Goal: Transaction & Acquisition: Purchase product/service

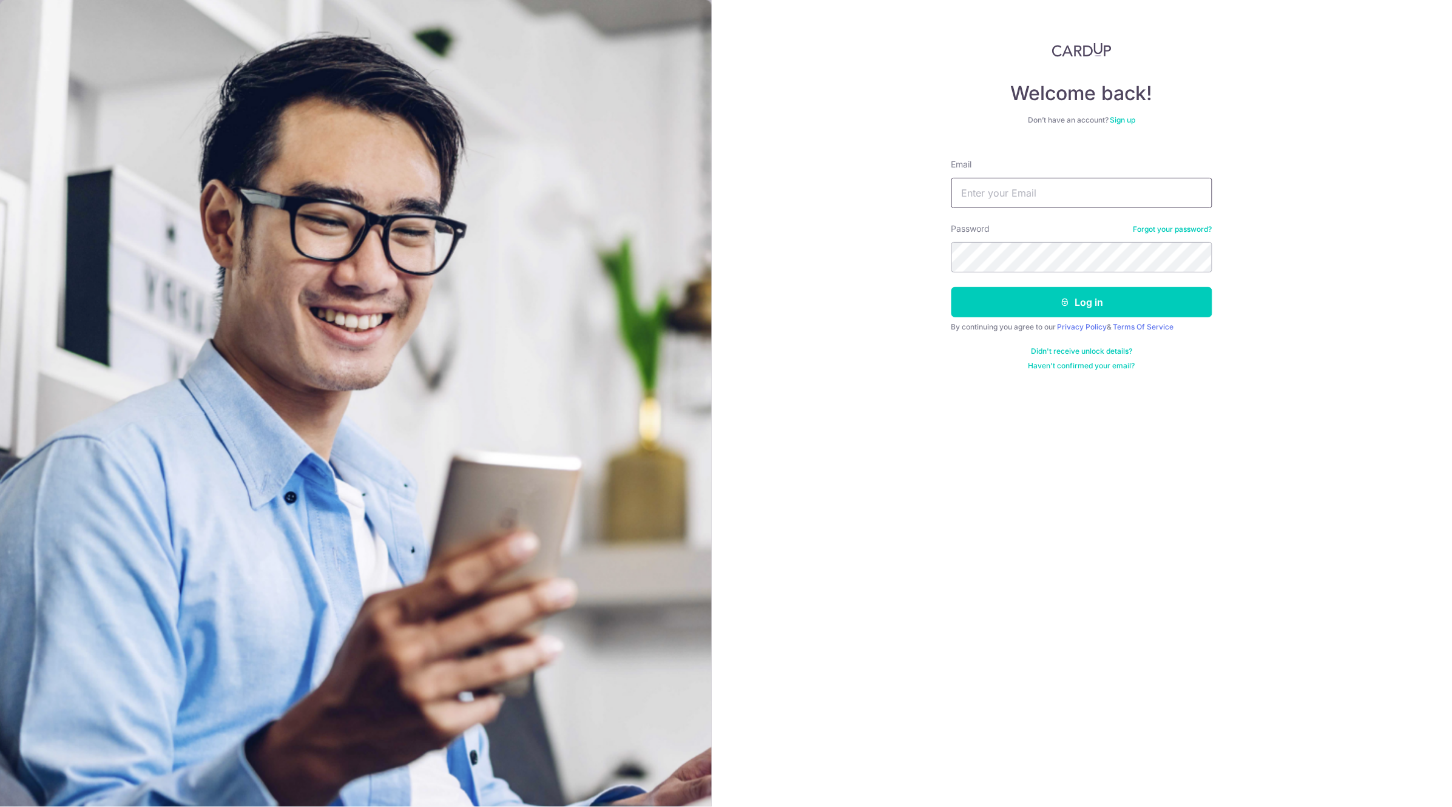
click at [1138, 192] on input "Email" at bounding box center [1081, 193] width 261 height 30
type input "[EMAIL_ADDRESS][DOMAIN_NAME]"
click at [951, 287] on button "Log in" at bounding box center [1081, 302] width 261 height 30
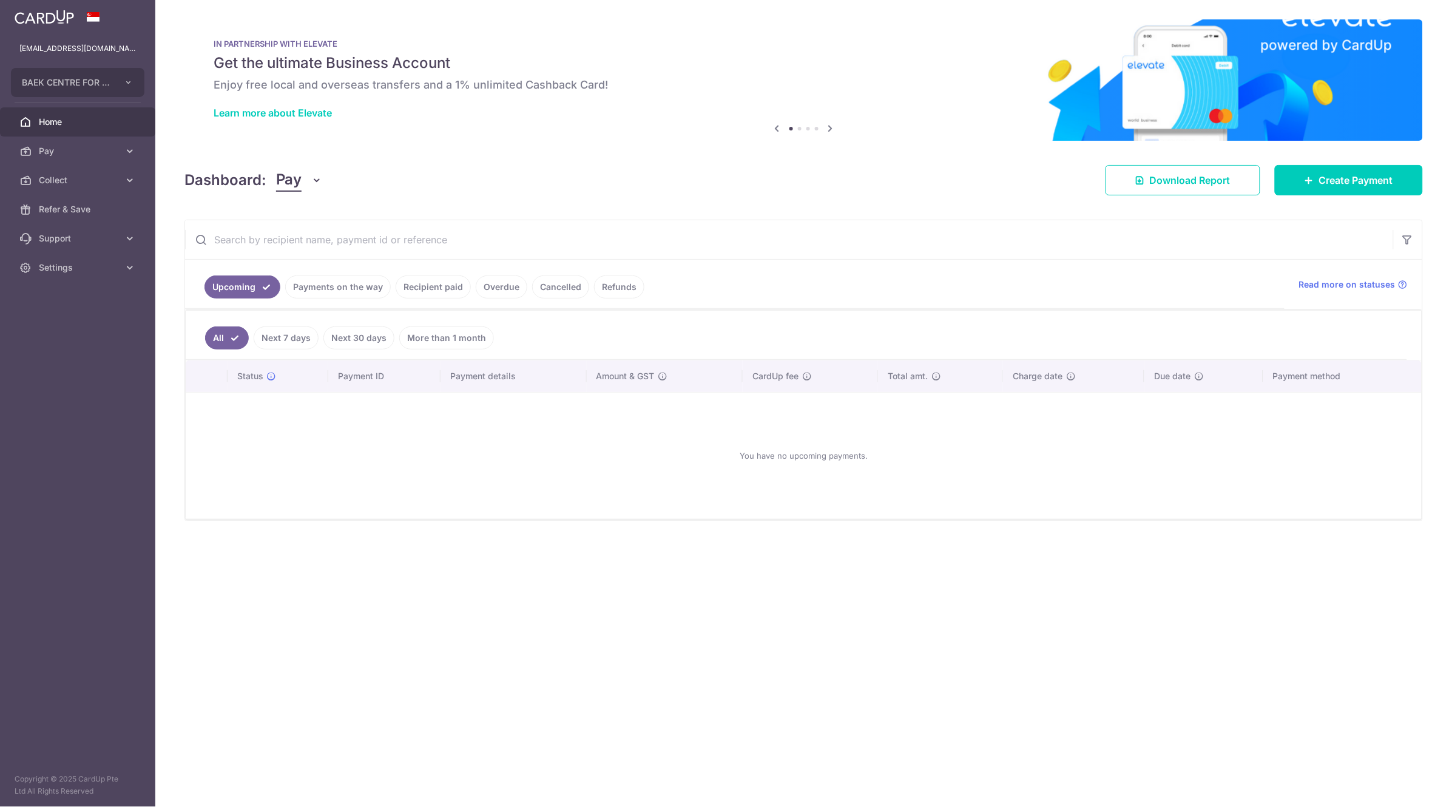
click at [337, 288] on link "Payments on the way" at bounding box center [338, 286] width 106 height 23
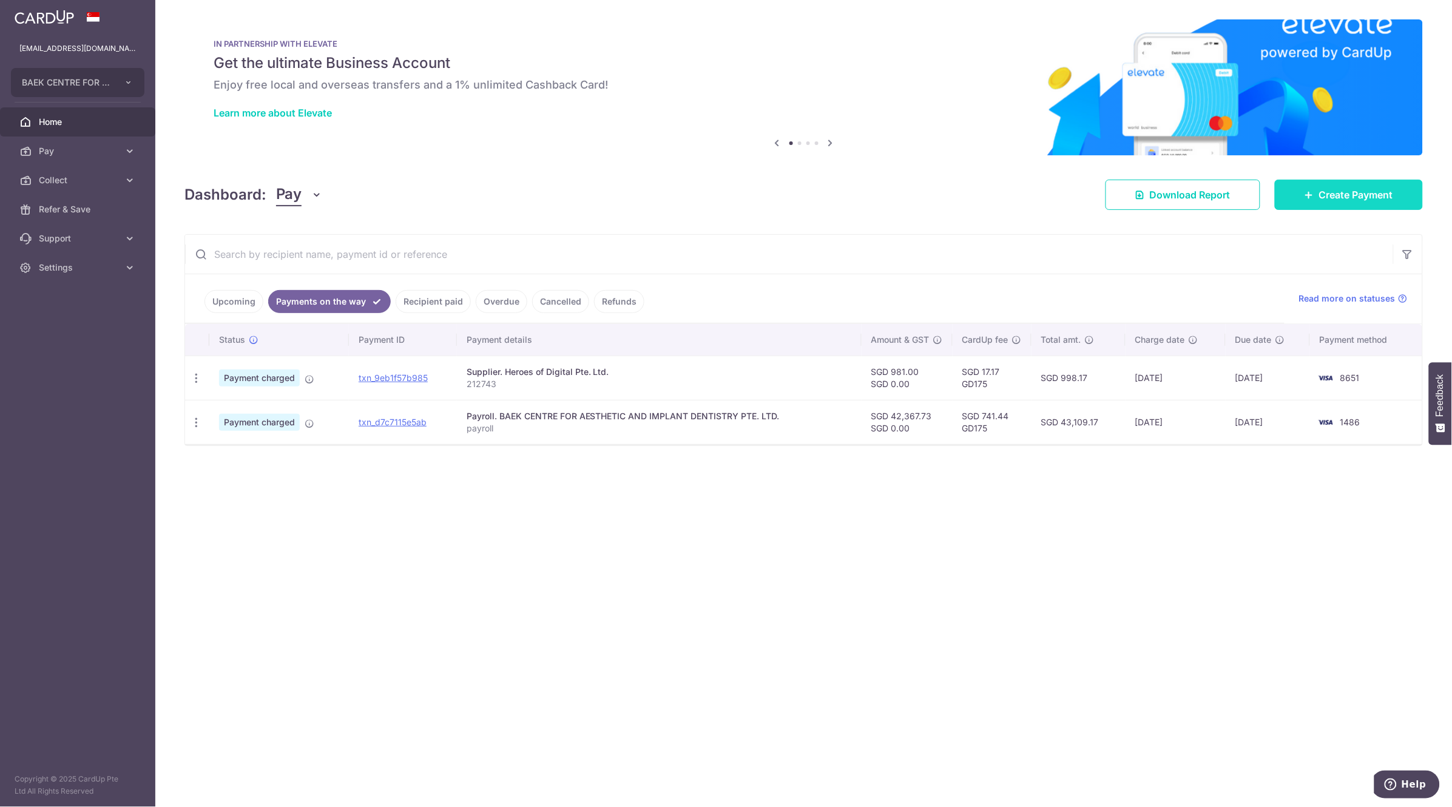
click at [1327, 195] on span "Create Payment" at bounding box center [1356, 194] width 74 height 15
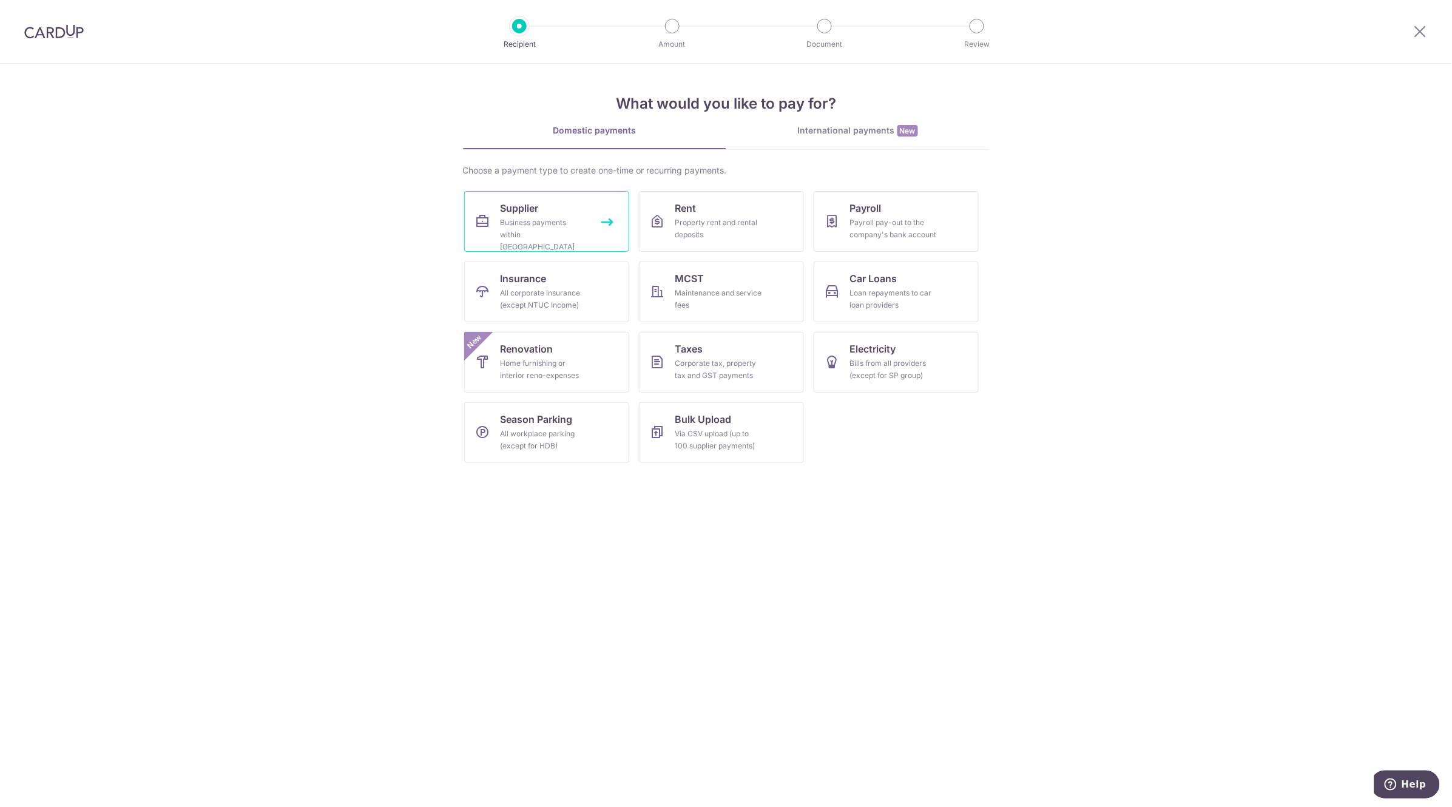
click at [552, 232] on div "Business payments within [GEOGRAPHIC_DATA]" at bounding box center [544, 235] width 87 height 36
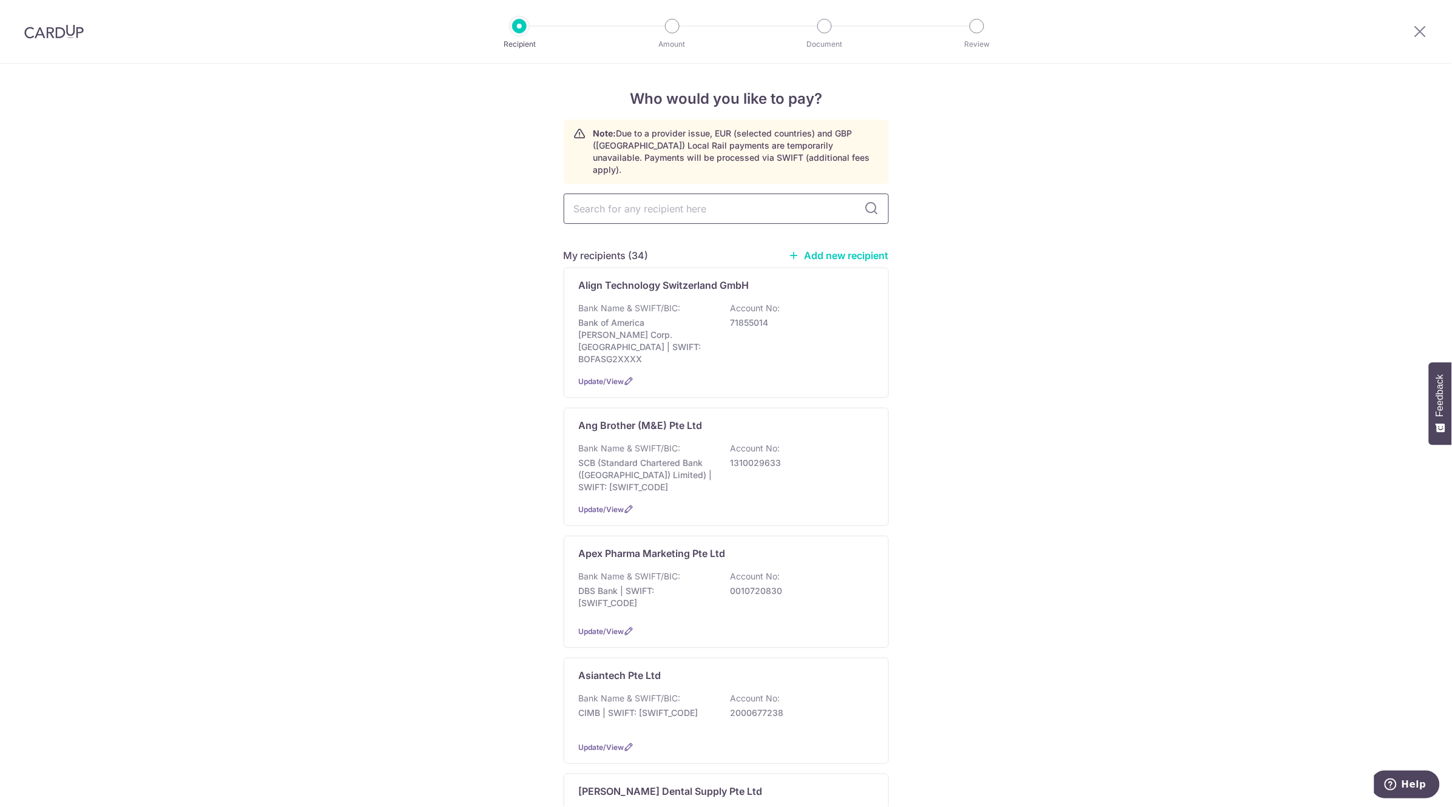
click at [702, 201] on input "text" at bounding box center [726, 209] width 325 height 30
type input "goh sin"
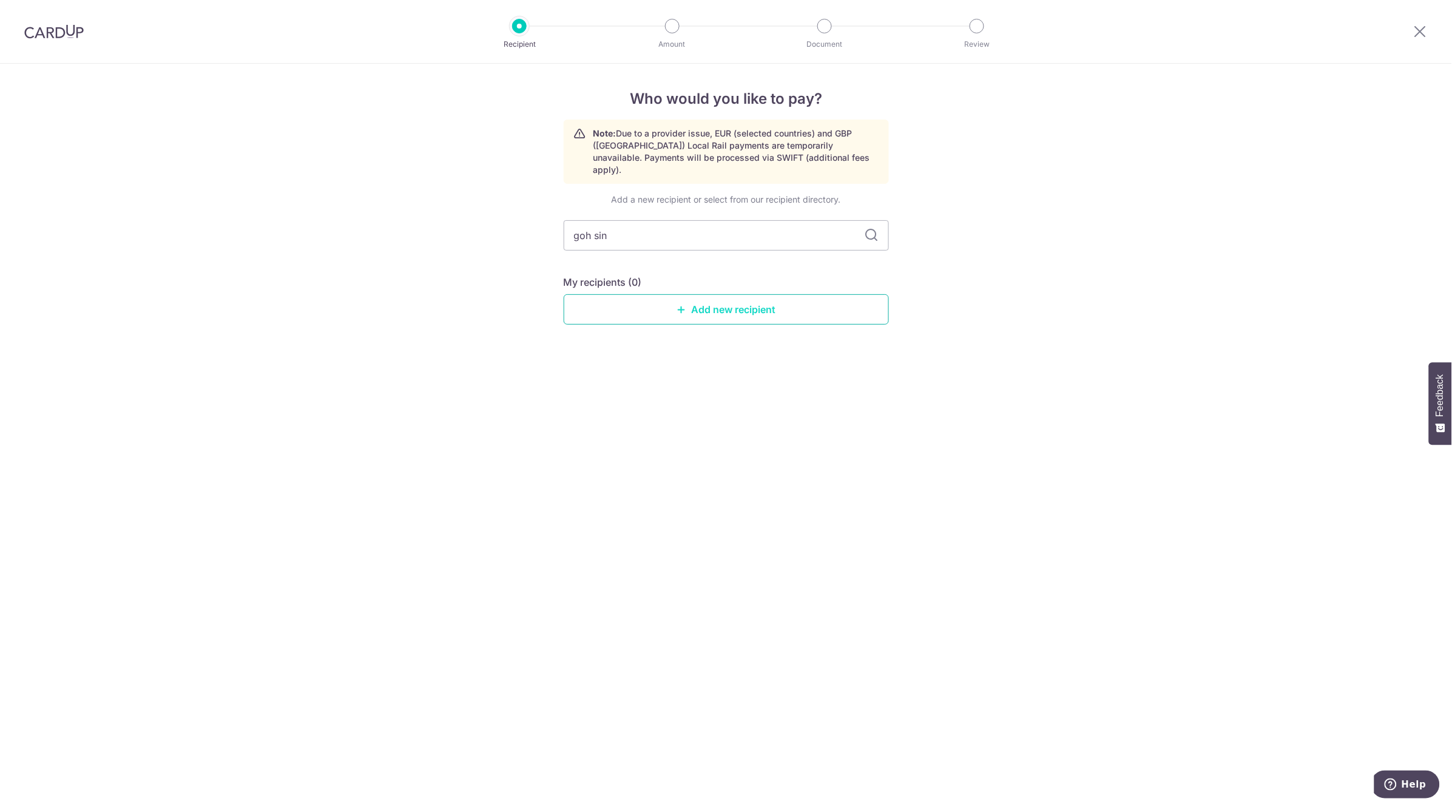
click at [763, 297] on link "Add new recipient" at bounding box center [726, 309] width 325 height 30
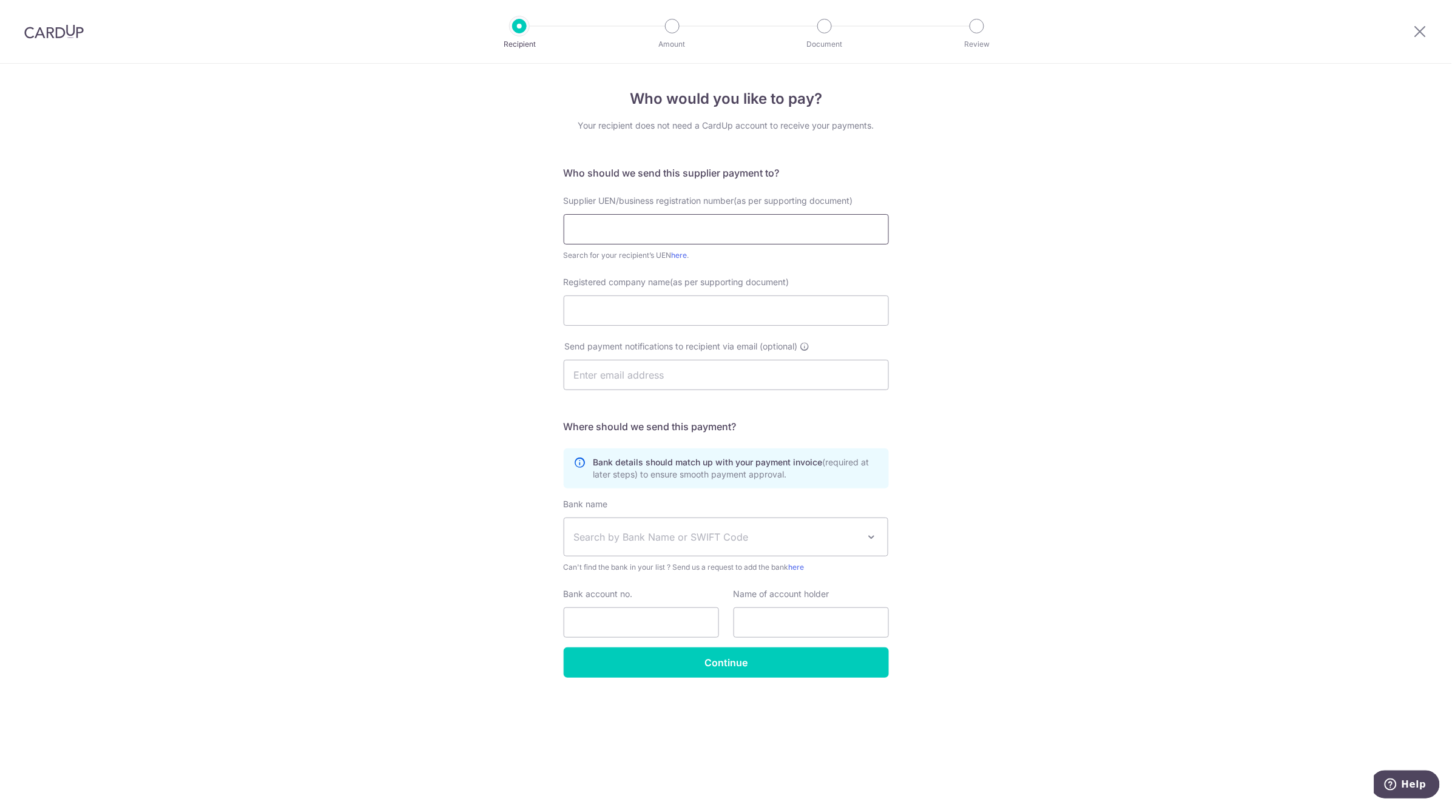
click at [769, 230] on input "text" at bounding box center [726, 229] width 325 height 30
type input "199305886Z"
click at [649, 312] on input "Registered company name(as per supporting document)" at bounding box center [726, 310] width 325 height 30
type input "Goh Sin Huat Industries Pte Ltd"
click at [723, 369] on input "text" at bounding box center [726, 375] width 325 height 30
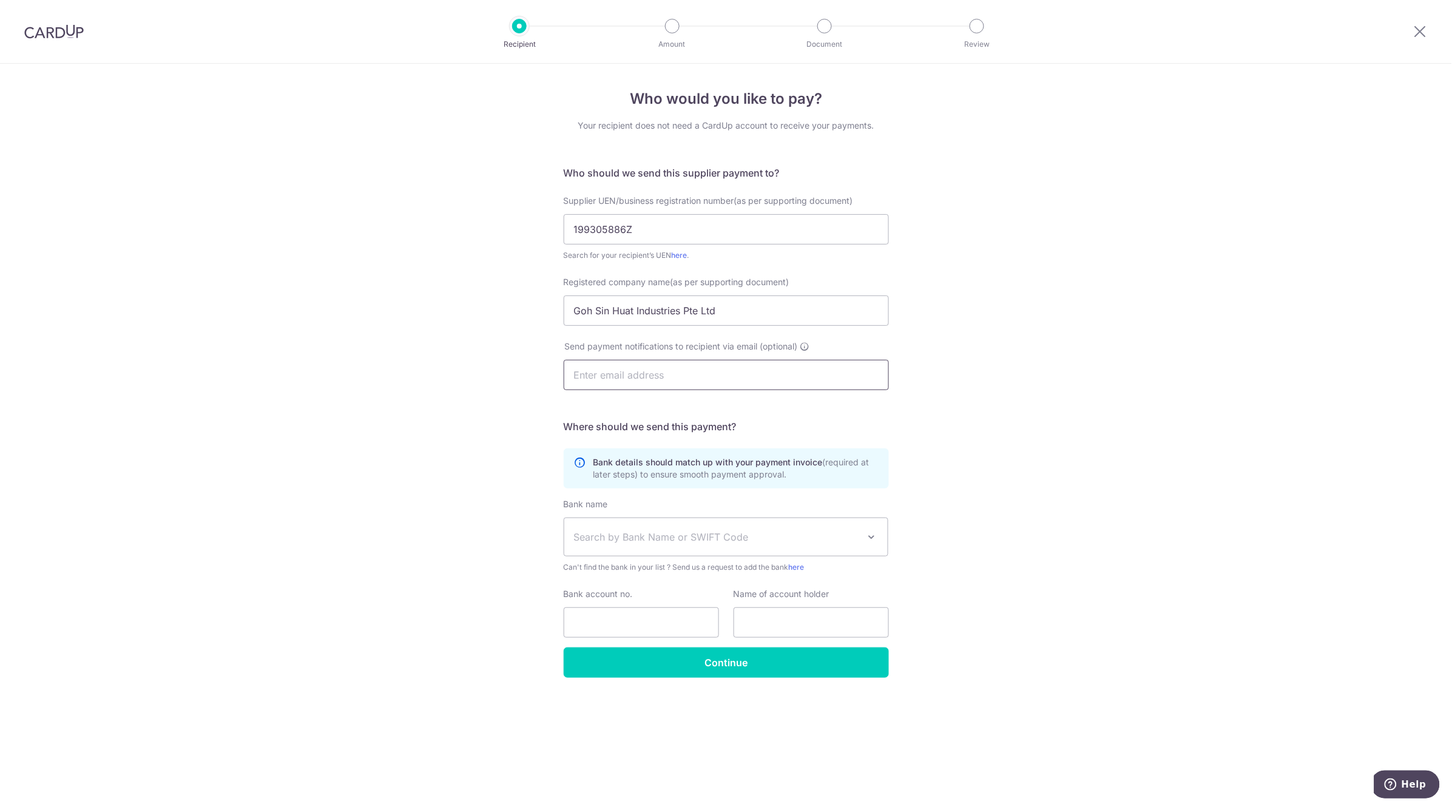
paste input "emilythaoly@gohsinhuat.com.sg"
type input "emilythaoly@gohsinhuat.com.sg"
click at [672, 530] on span "Search by Bank Name or SWIFT Code" at bounding box center [716, 537] width 285 height 15
type input "7375"
click at [642, 530] on span "Search by Bank Name or SWIFT Code" at bounding box center [716, 537] width 285 height 15
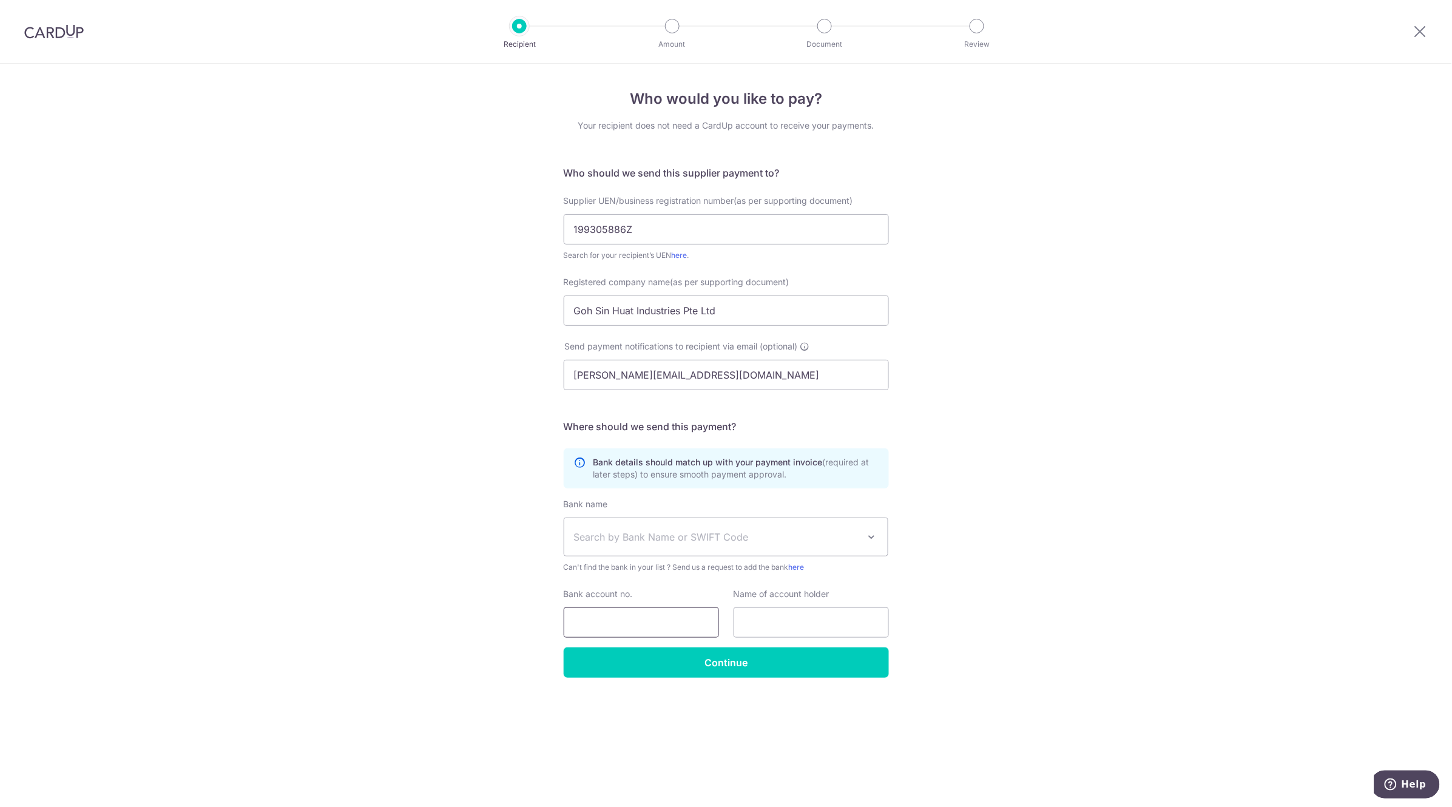
click at [635, 620] on input "Bank account no." at bounding box center [641, 622] width 155 height 30
click at [587, 537] on span "Search by Bank Name or SWIFT Code" at bounding box center [716, 537] width 285 height 15
type input "uob"
click at [615, 616] on input "Bank account no." at bounding box center [641, 622] width 155 height 30
click at [663, 604] on div "Bank account no." at bounding box center [641, 613] width 155 height 50
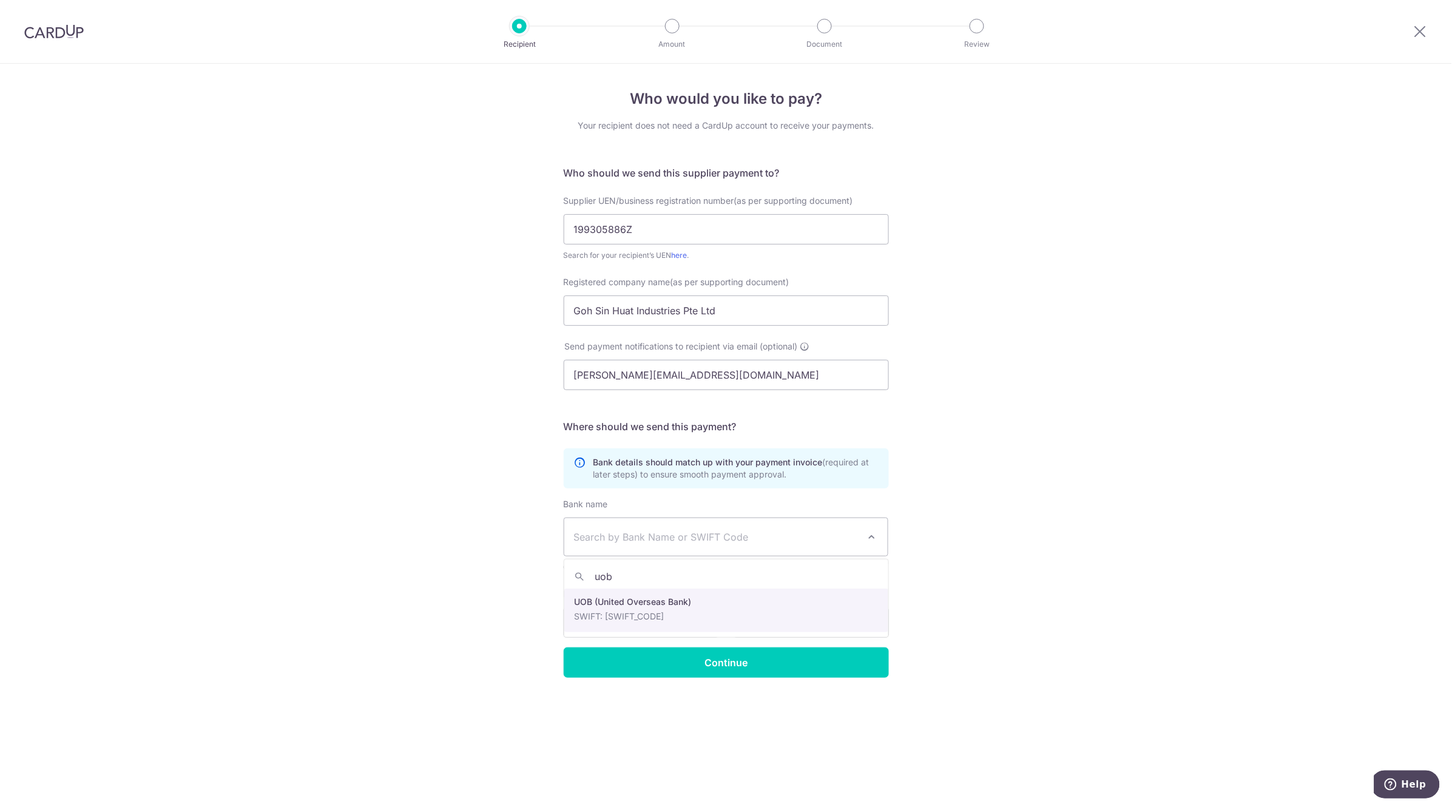
click at [663, 604] on div "Bank account no." at bounding box center [641, 613] width 155 height 50
select select "18"
click at [994, 572] on div "Who would you like to pay? Your recipient does not need a CardUp account to rec…" at bounding box center [726, 435] width 1452 height 743
click at [663, 617] on input "Bank account no." at bounding box center [641, 622] width 155 height 30
type input "9893439354"
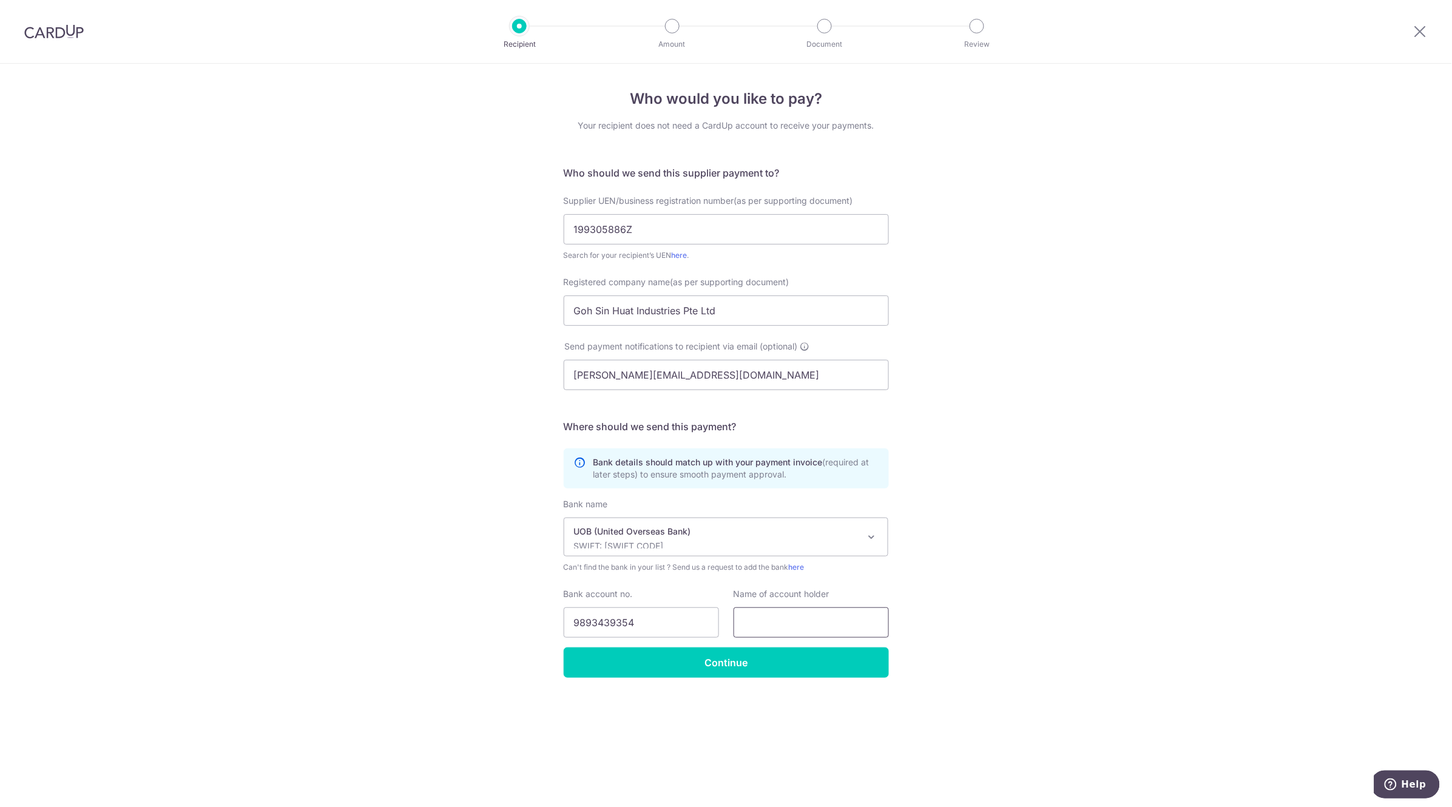
click at [809, 619] on input "text" at bounding box center [810, 622] width 155 height 30
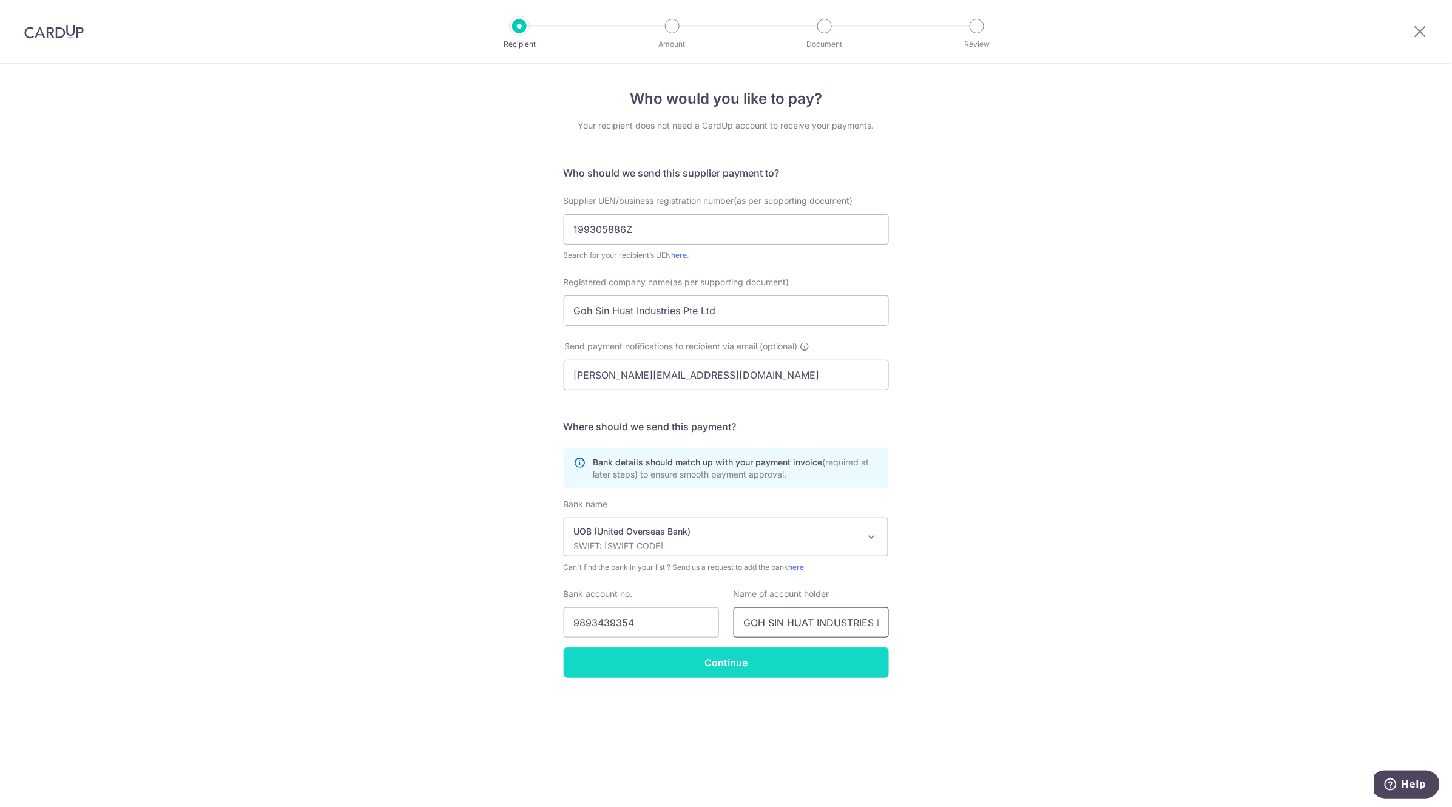
type input "GOH SIN HUAT INDUSTRIES PTE LTD"
click at [737, 660] on input "Continue" at bounding box center [726, 662] width 325 height 30
